Goal: Use online tool/utility: Use online tool/utility

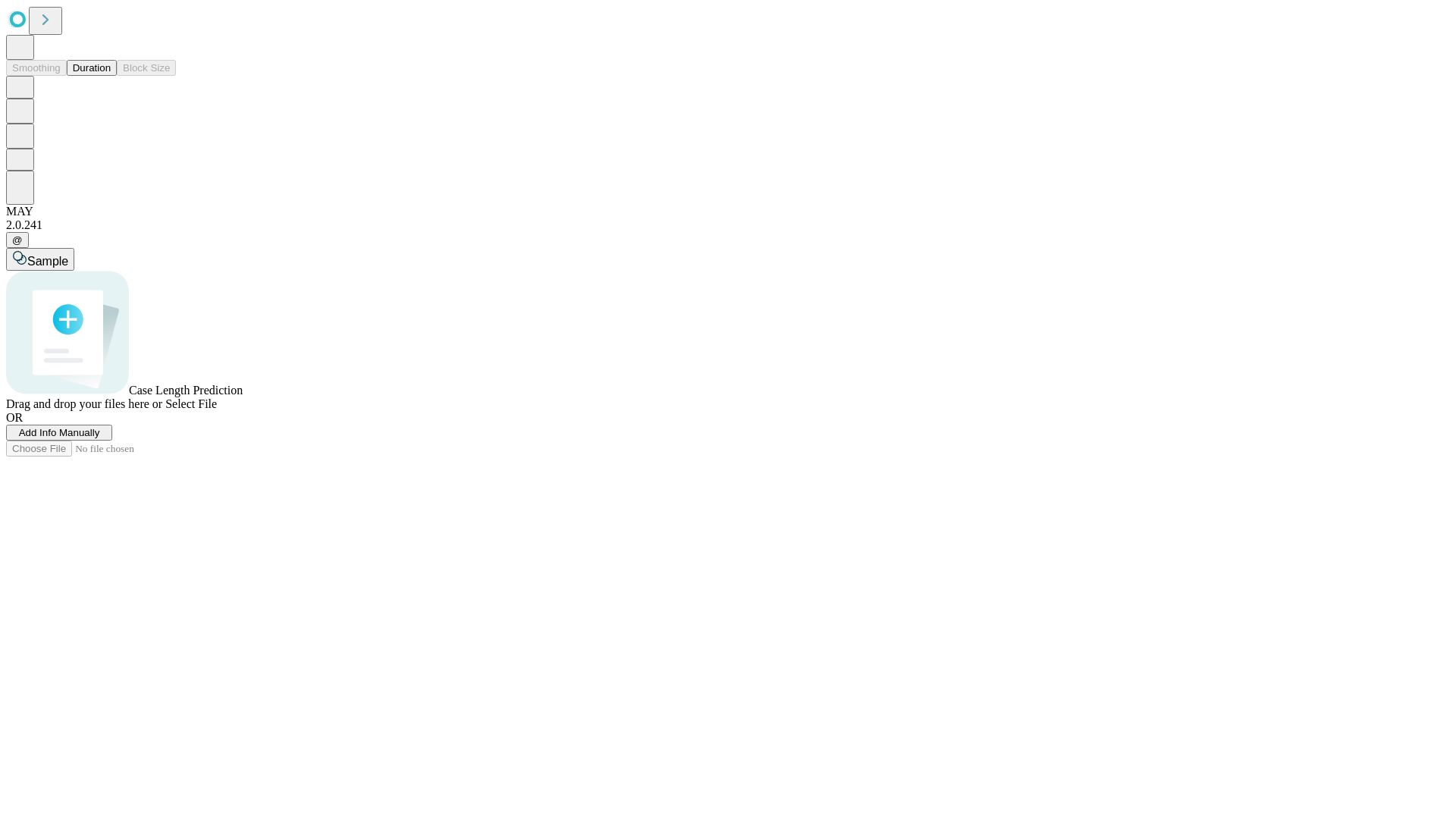
click at [111, 75] on button "Duration" at bounding box center [91, 68] width 50 height 16
click at [68, 255] on span "Sample" at bounding box center [47, 261] width 41 height 13
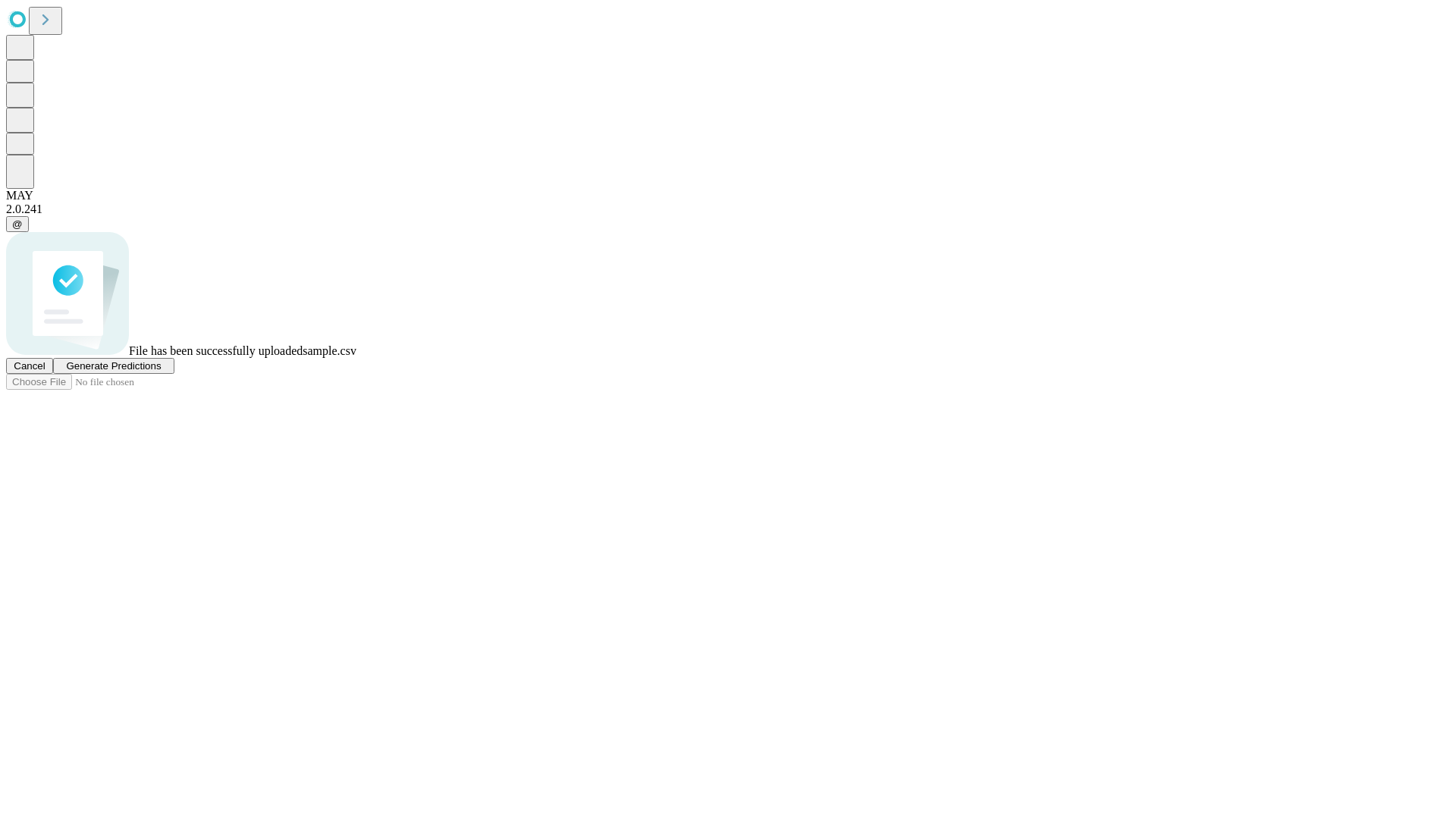
click at [161, 372] on span "Generate Predictions" at bounding box center [114, 365] width 95 height 12
